Goal: Browse casually: Explore the website without a specific task or goal

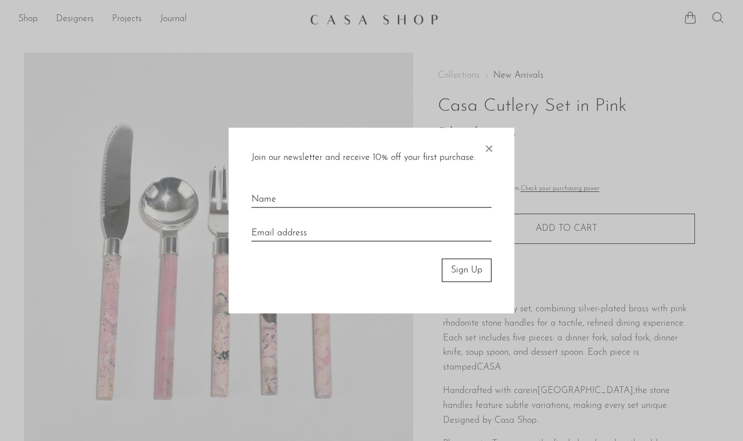
click at [490, 152] on span "×" at bounding box center [488, 146] width 11 height 37
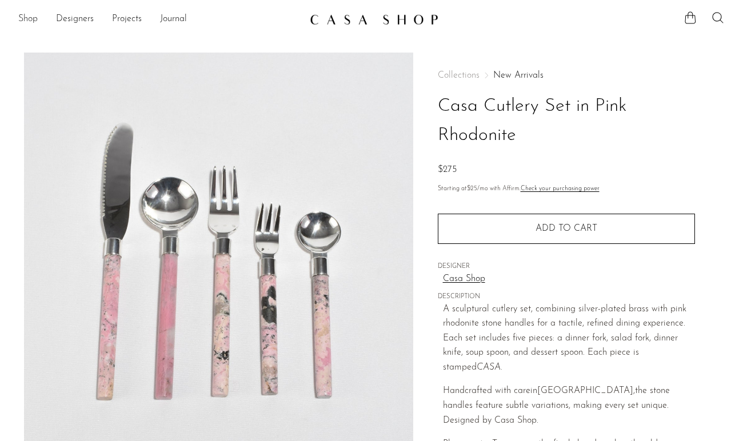
click at [25, 19] on link "Shop" at bounding box center [27, 19] width 19 height 15
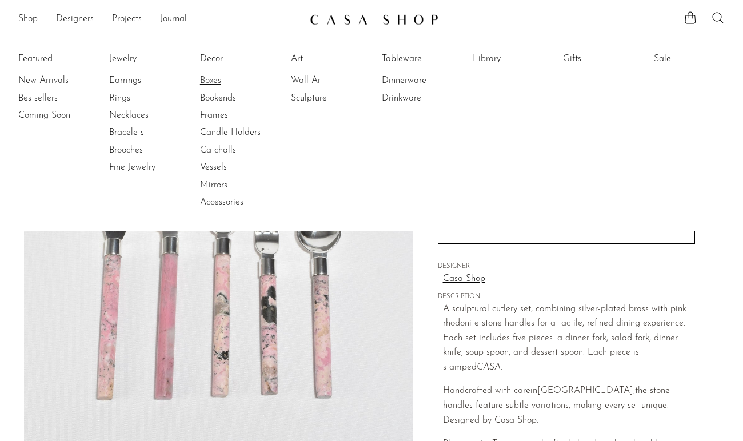
click at [211, 78] on link "Boxes" at bounding box center [243, 80] width 86 height 13
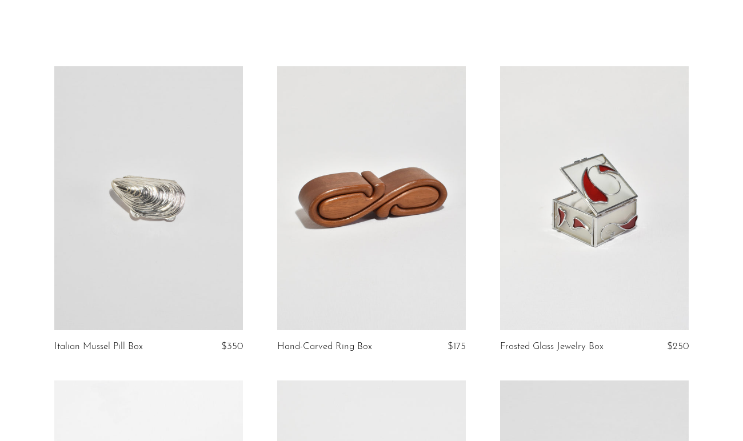
scroll to position [39, 0]
click at [394, 252] on link at bounding box center [371, 198] width 189 height 264
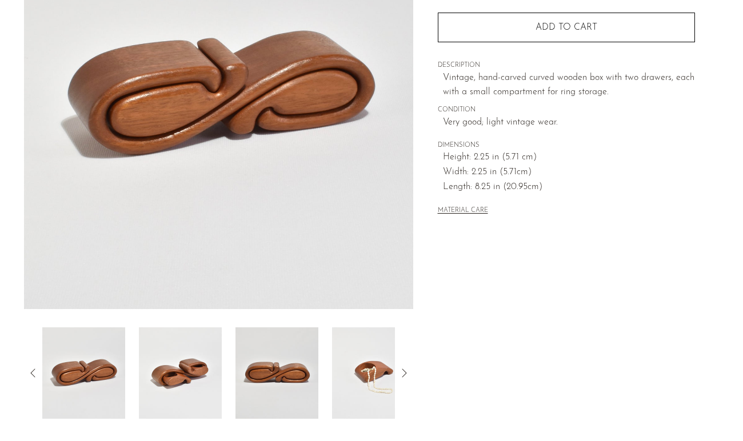
scroll to position [174, 0]
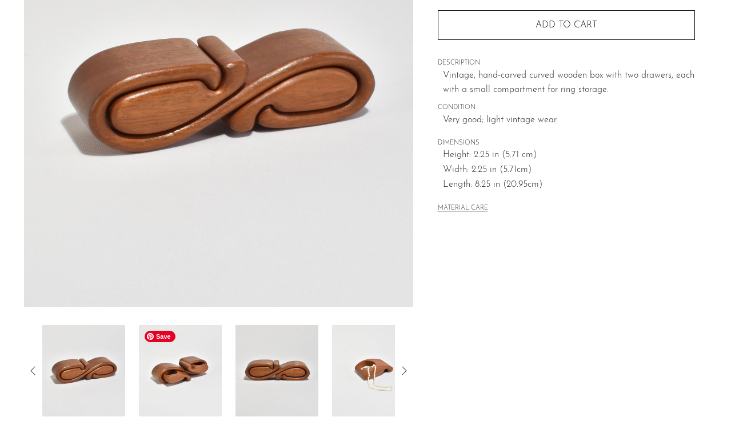
click at [185, 358] on img at bounding box center [180, 370] width 83 height 91
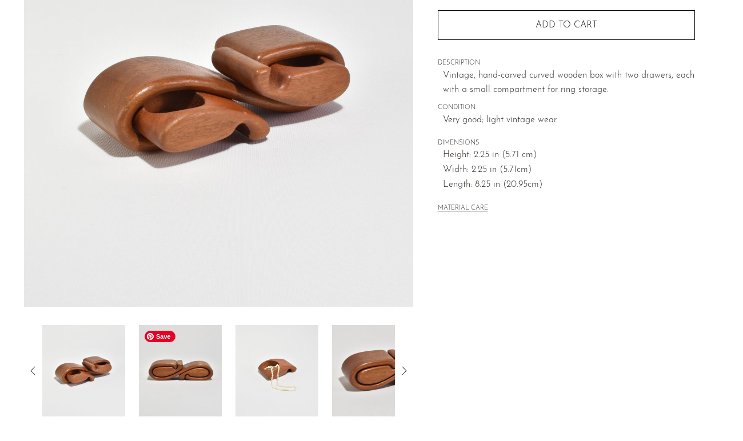
click at [195, 366] on img at bounding box center [180, 370] width 83 height 91
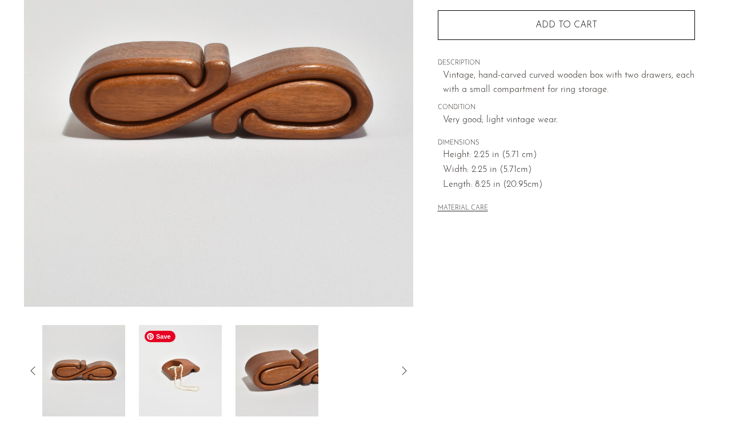
click at [195, 375] on img at bounding box center [180, 370] width 83 height 91
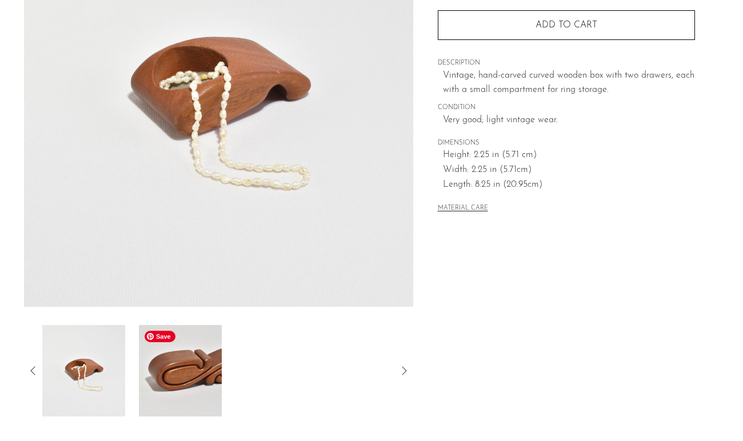
click at [195, 375] on img at bounding box center [180, 370] width 83 height 91
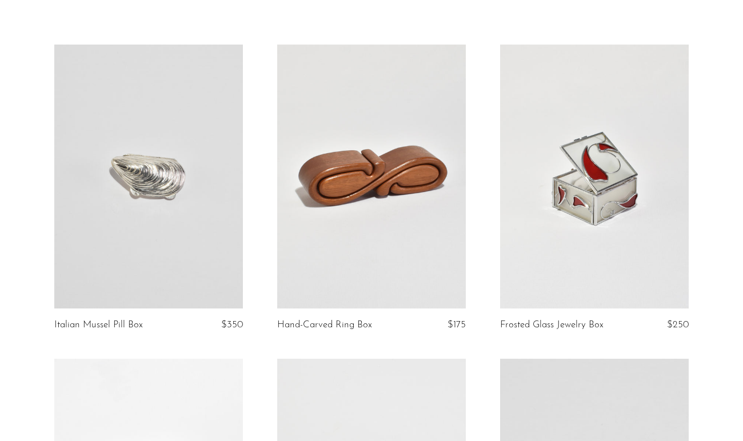
scroll to position [68, 0]
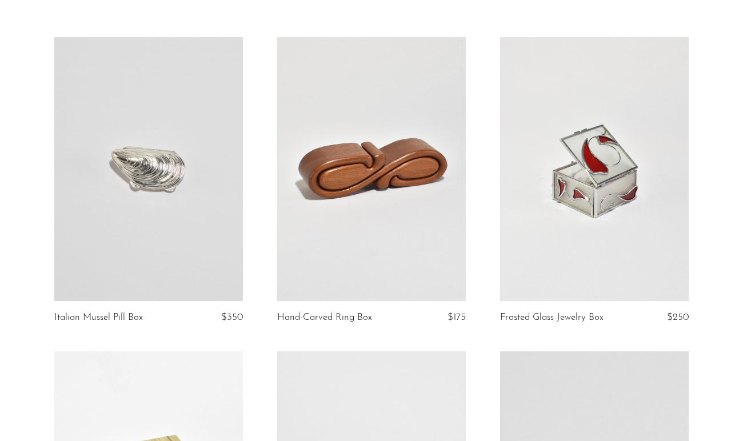
click at [148, 179] on link at bounding box center [148, 169] width 189 height 264
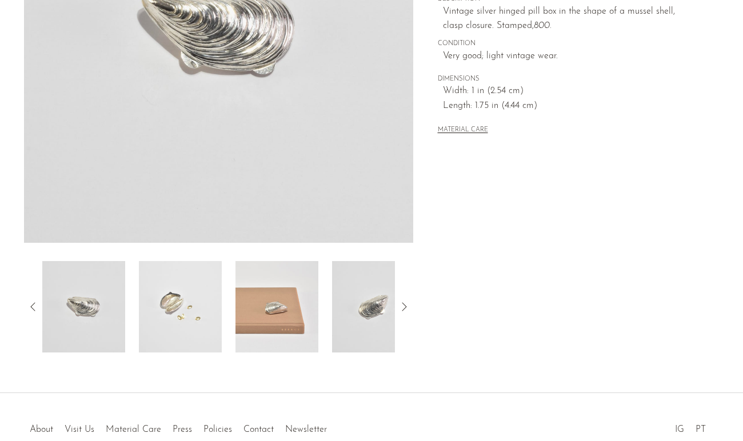
scroll to position [249, 0]
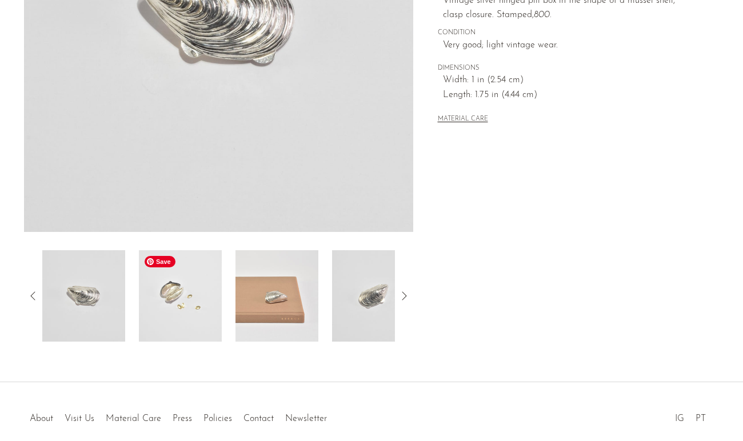
click at [189, 301] on img at bounding box center [180, 295] width 83 height 91
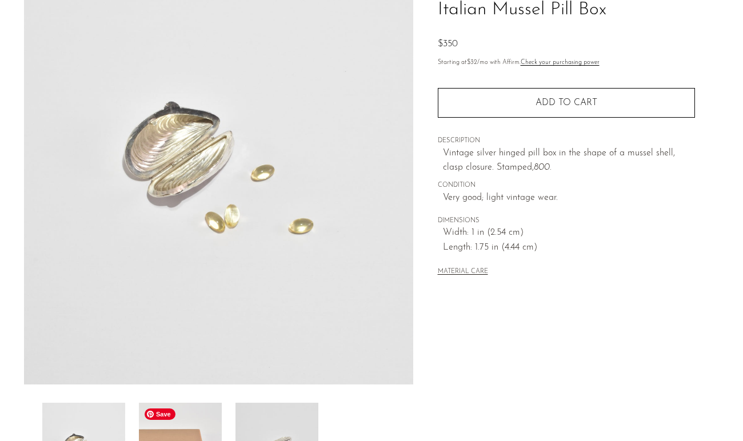
scroll to position [93, 0]
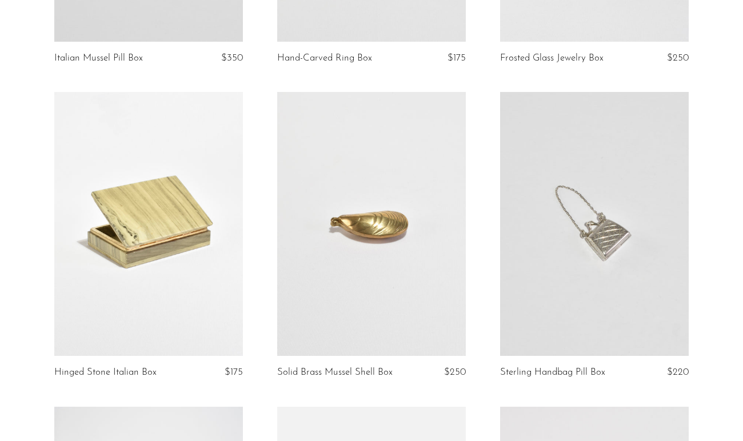
scroll to position [329, 0]
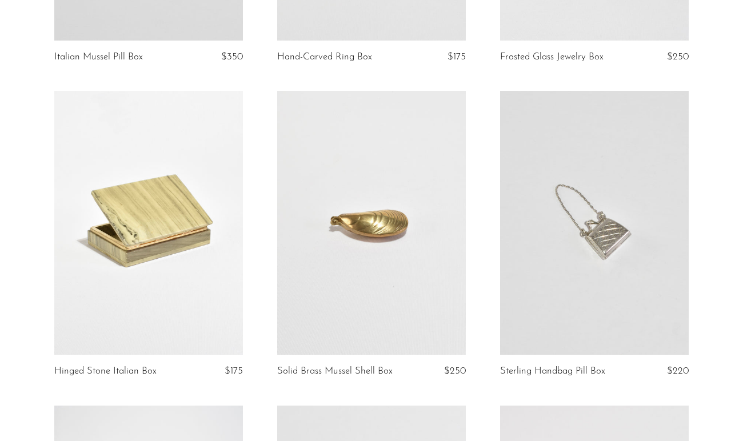
click at [376, 291] on link at bounding box center [371, 223] width 189 height 264
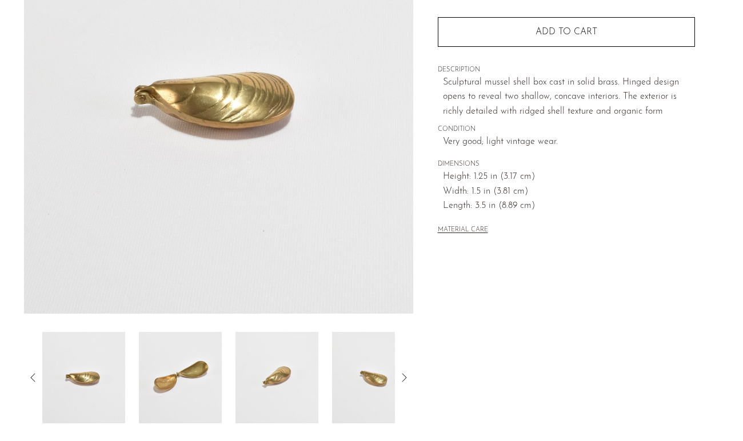
scroll to position [227, 0]
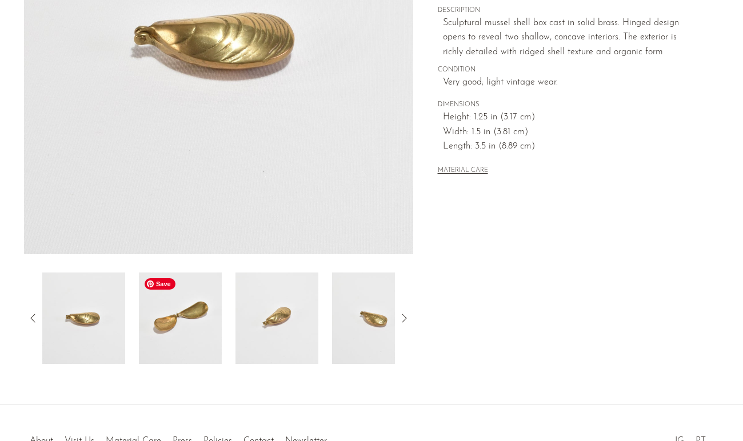
click at [197, 311] on img at bounding box center [180, 318] width 83 height 91
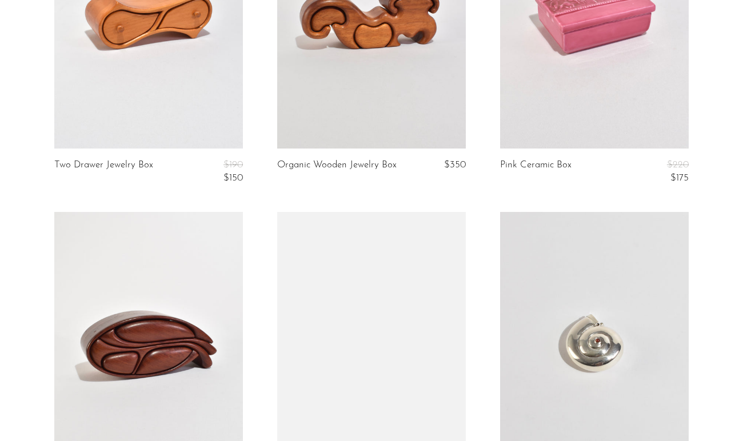
scroll to position [1872, 0]
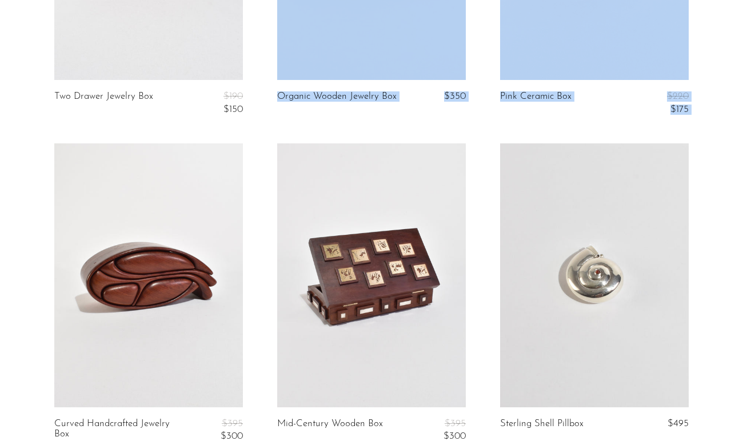
drag, startPoint x: 252, startPoint y: 210, endPoint x: 240, endPoint y: 129, distance: 82.0
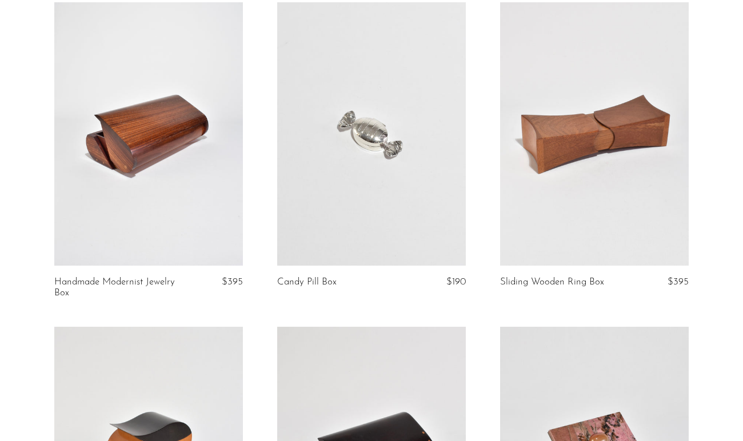
scroll to position [0, 0]
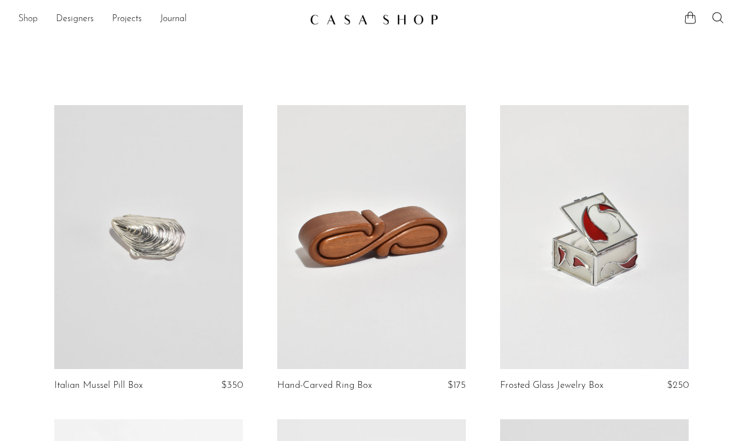
click at [27, 21] on link "Shop" at bounding box center [27, 19] width 19 height 15
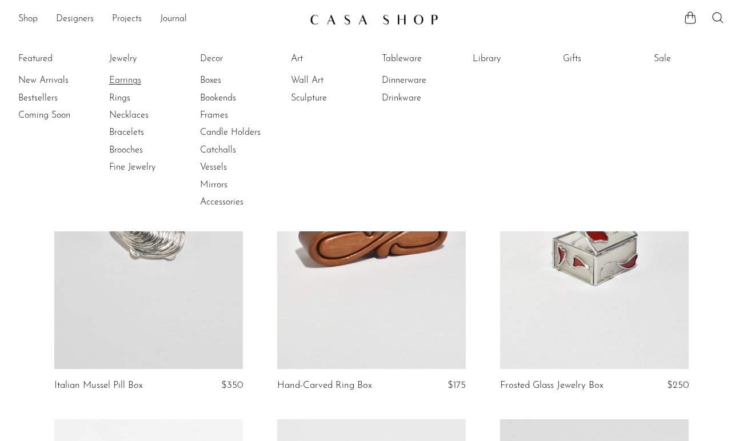
click at [127, 81] on link "Earrings" at bounding box center [152, 80] width 86 height 13
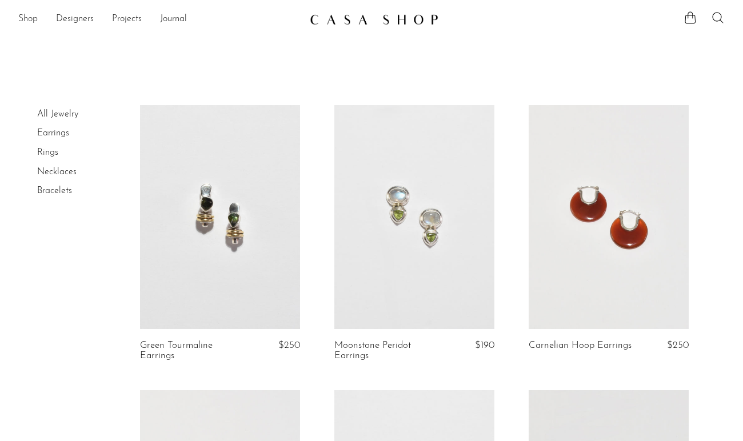
click at [22, 17] on link "Shop" at bounding box center [27, 19] width 19 height 15
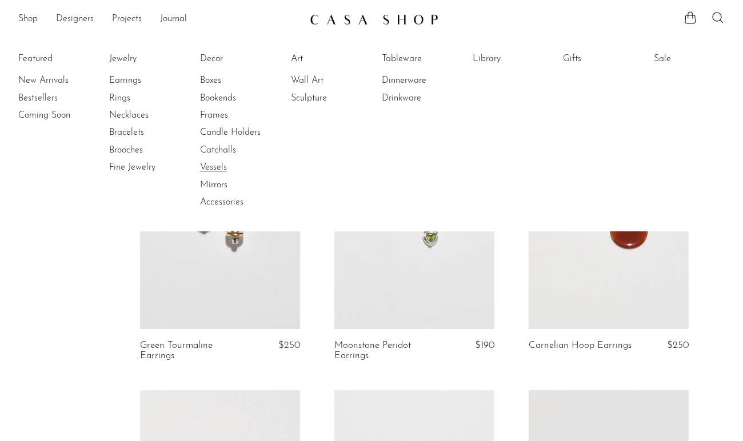
click at [217, 172] on link "Vessels" at bounding box center [243, 167] width 86 height 13
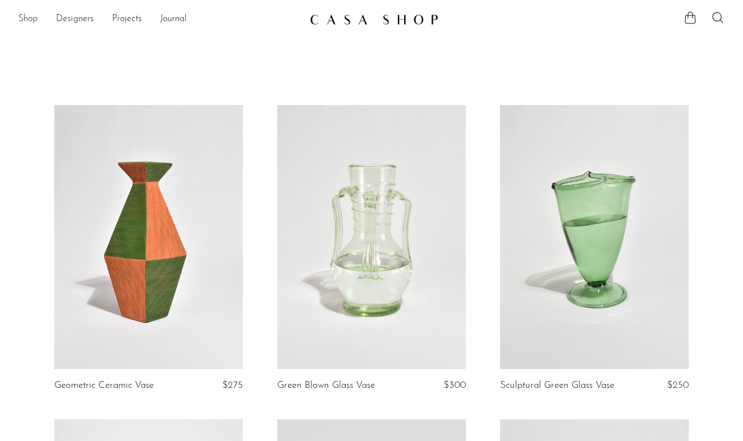
click at [23, 18] on link "Shop" at bounding box center [27, 19] width 19 height 15
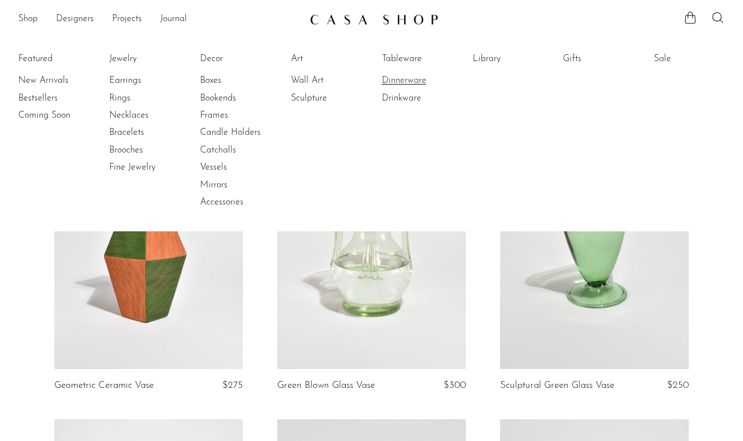
click at [413, 83] on link "Dinnerware" at bounding box center [425, 80] width 86 height 13
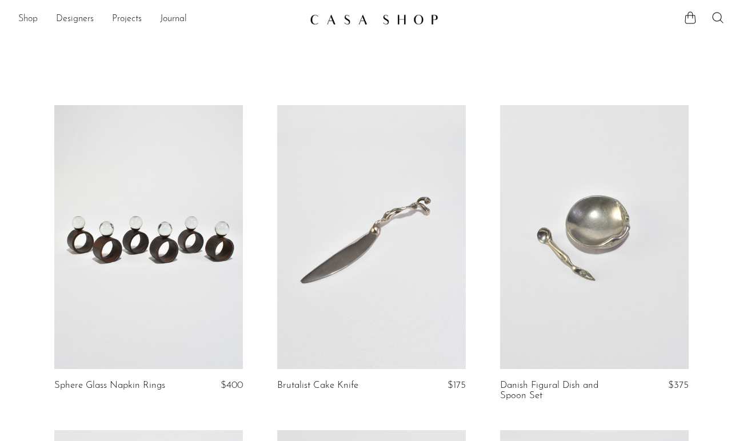
click at [30, 18] on link "Shop" at bounding box center [27, 19] width 19 height 15
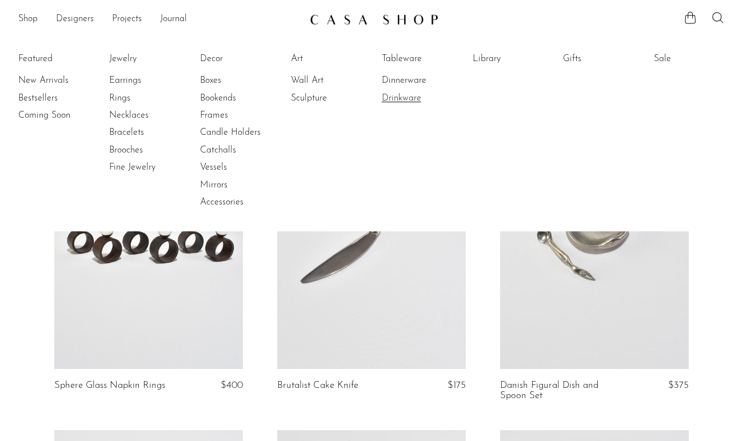
click at [400, 95] on link "Drinkware" at bounding box center [425, 98] width 86 height 13
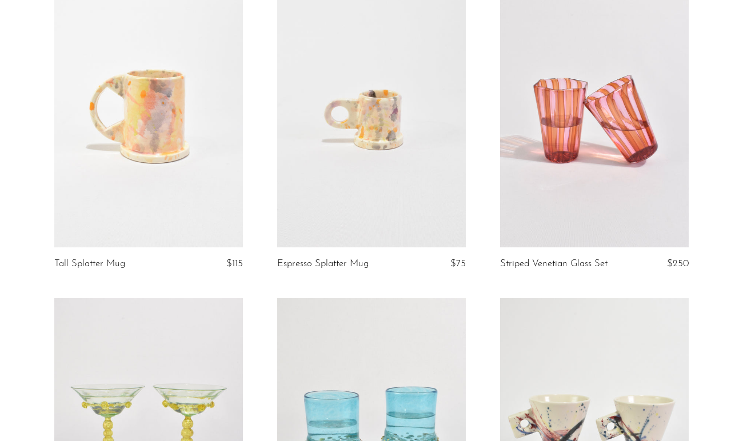
scroll to position [295, 0]
